Goal: Find specific page/section: Find specific page/section

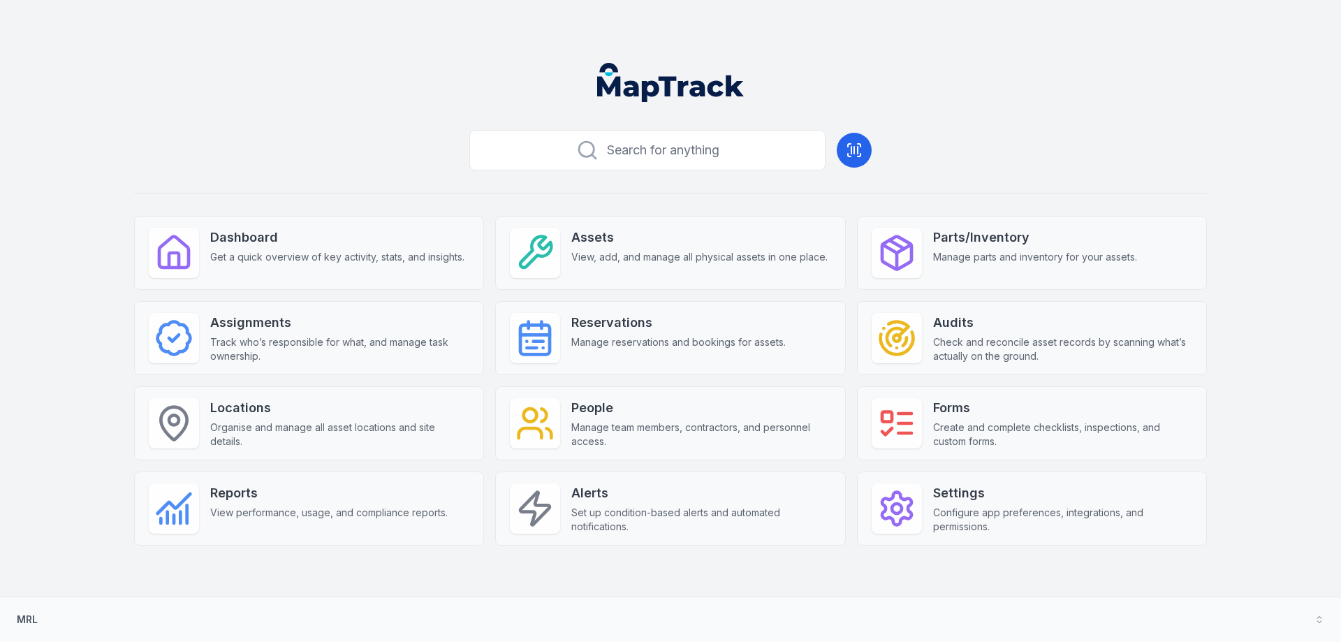
click at [368, 87] on header at bounding box center [670, 88] width 1307 height 73
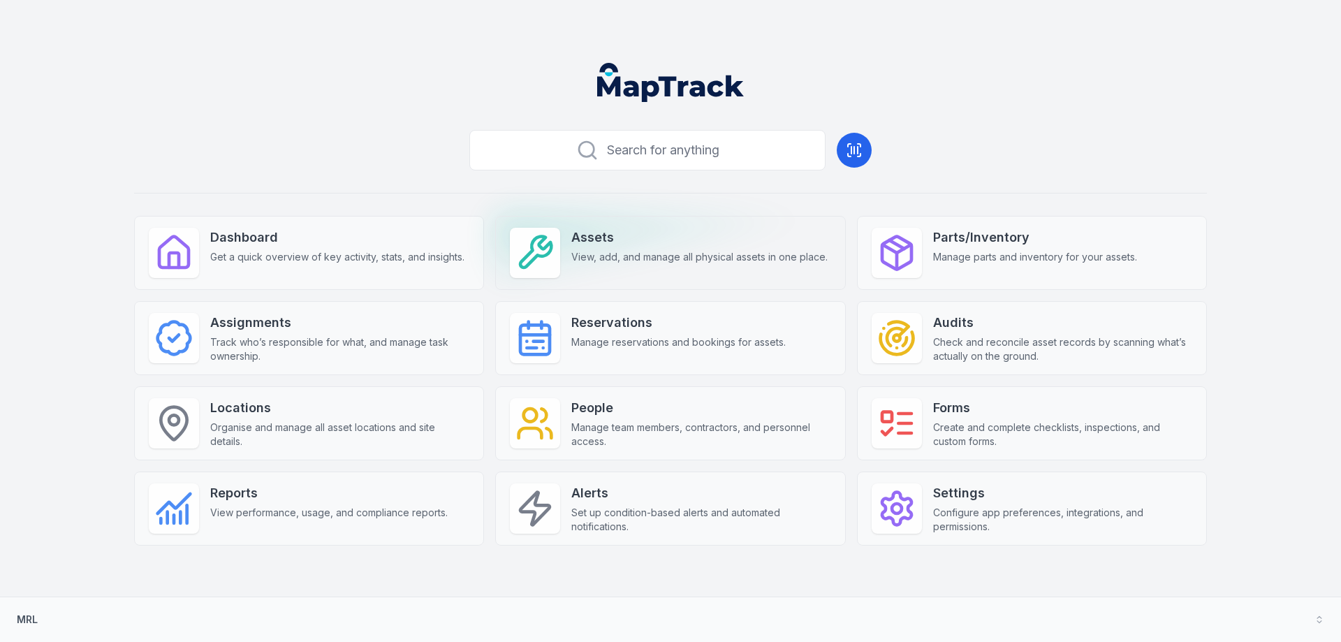
click at [624, 246] on strong "Assets" at bounding box center [699, 238] width 256 height 20
